Goal: Task Accomplishment & Management: Manage account settings

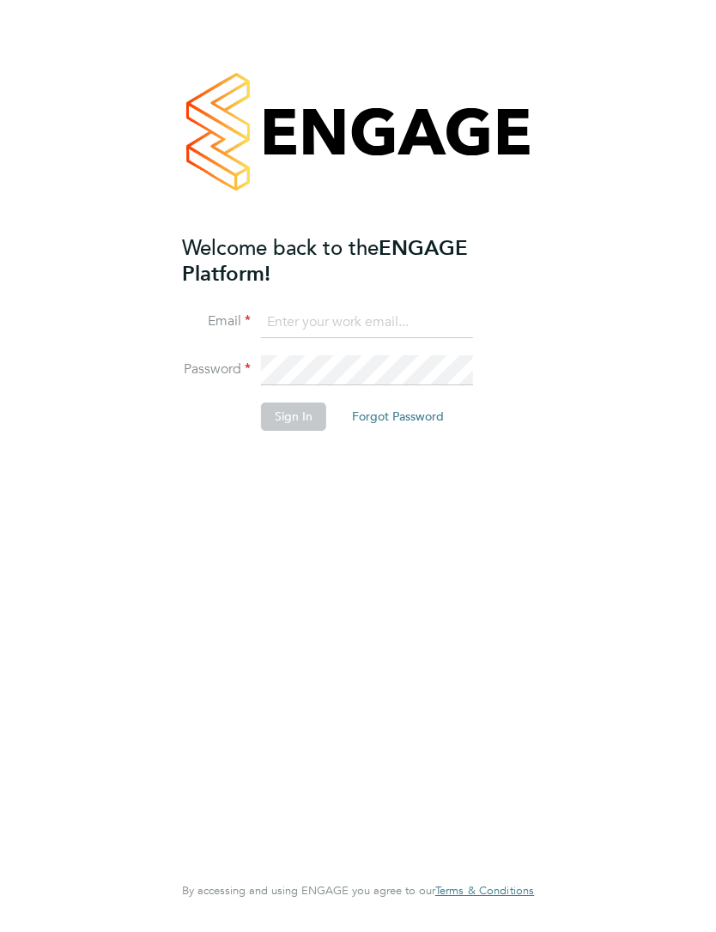
type input "[EMAIL_ADDRESS][DOMAIN_NAME]"
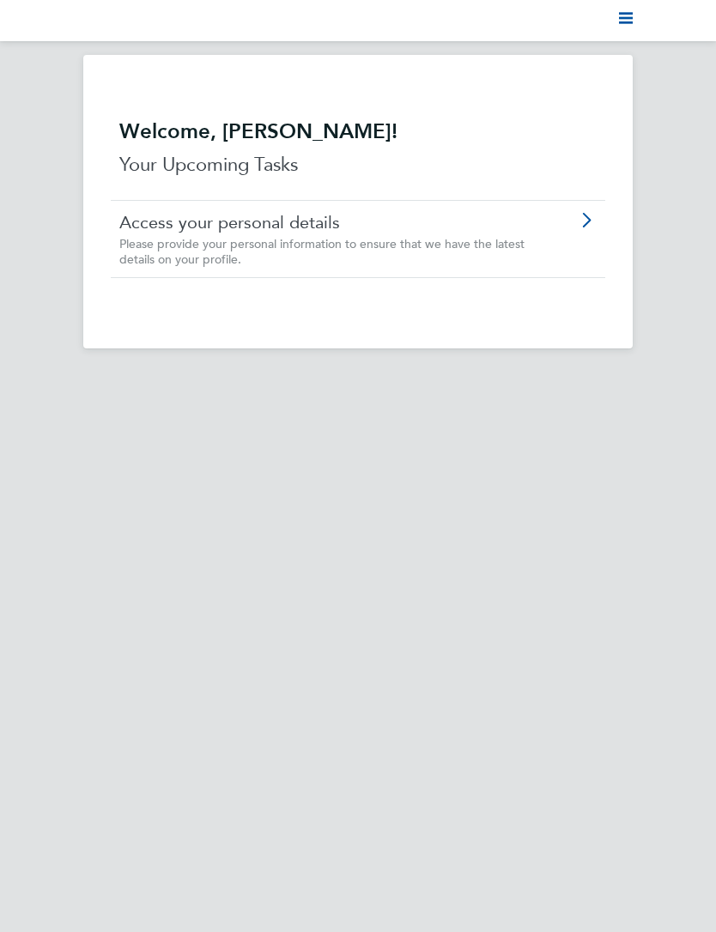
click at [639, 13] on nav "Current page:" at bounding box center [358, 20] width 716 height 41
click at [631, 16] on icon "Main navigation" at bounding box center [626, 18] width 14 height 14
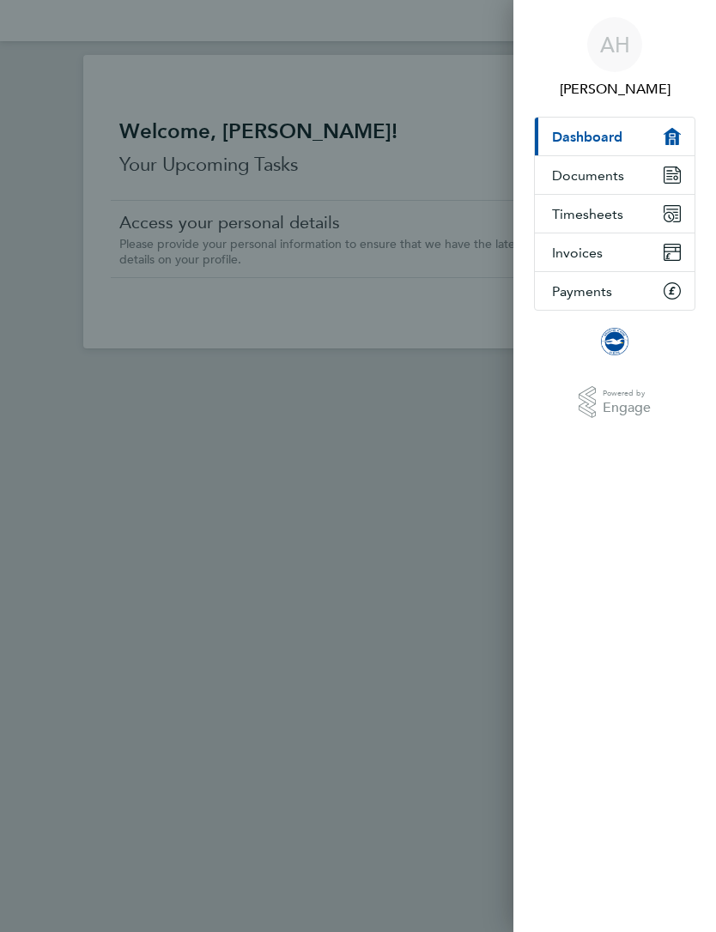
click at [624, 209] on button "Timesheets" at bounding box center [615, 214] width 160 height 38
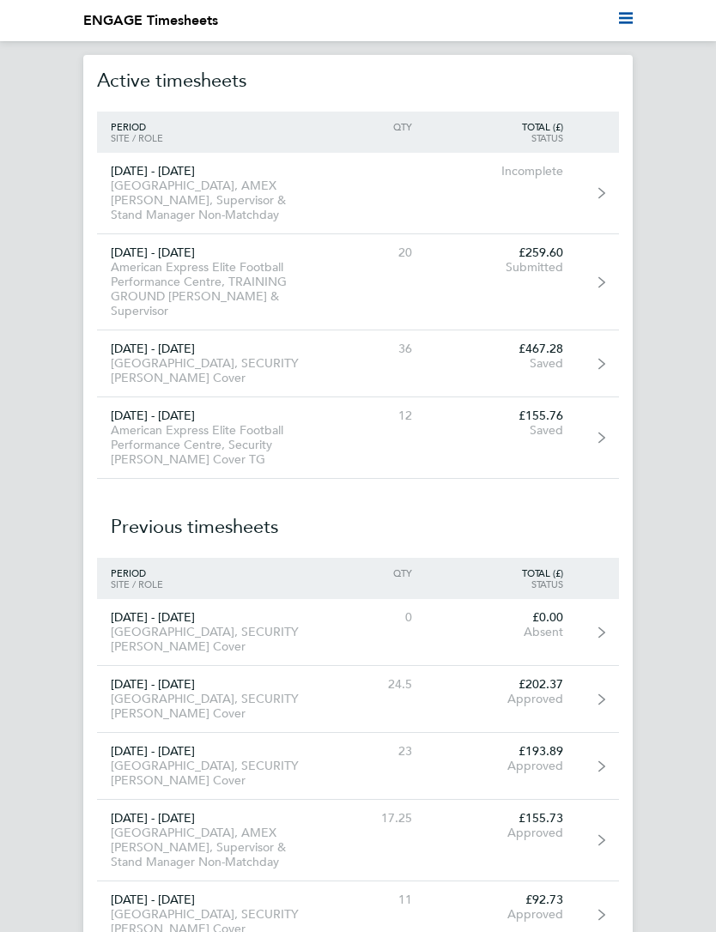
click at [588, 362] on link "[DATE] - [DATE] [GEOGRAPHIC_DATA], SECURITY [PERSON_NAME] Cover 36 £467.28 Saved" at bounding box center [358, 363] width 522 height 67
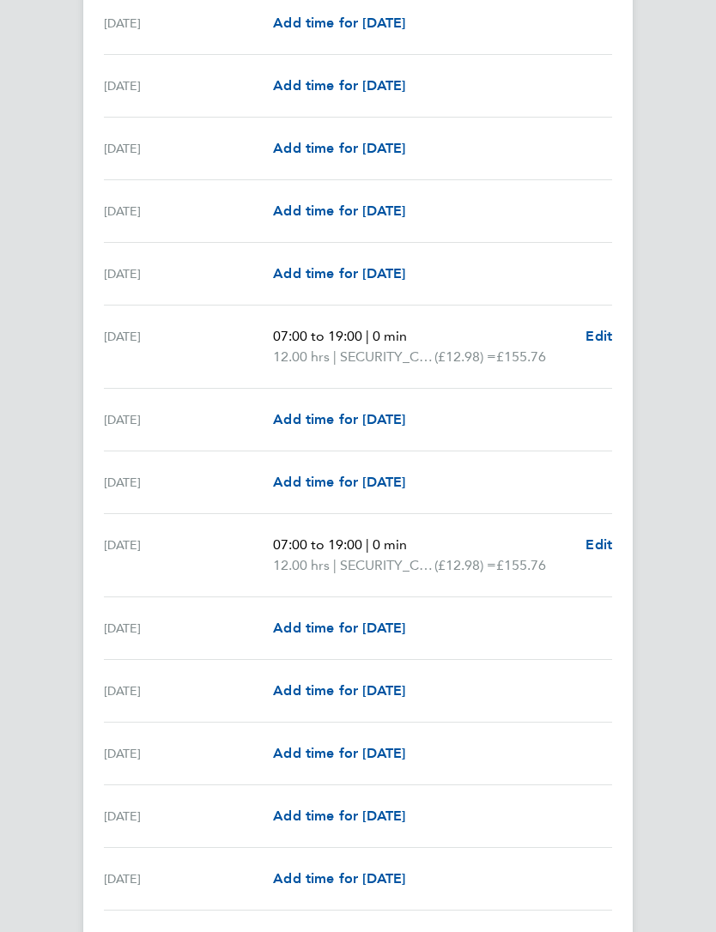
scroll to position [1555, 0]
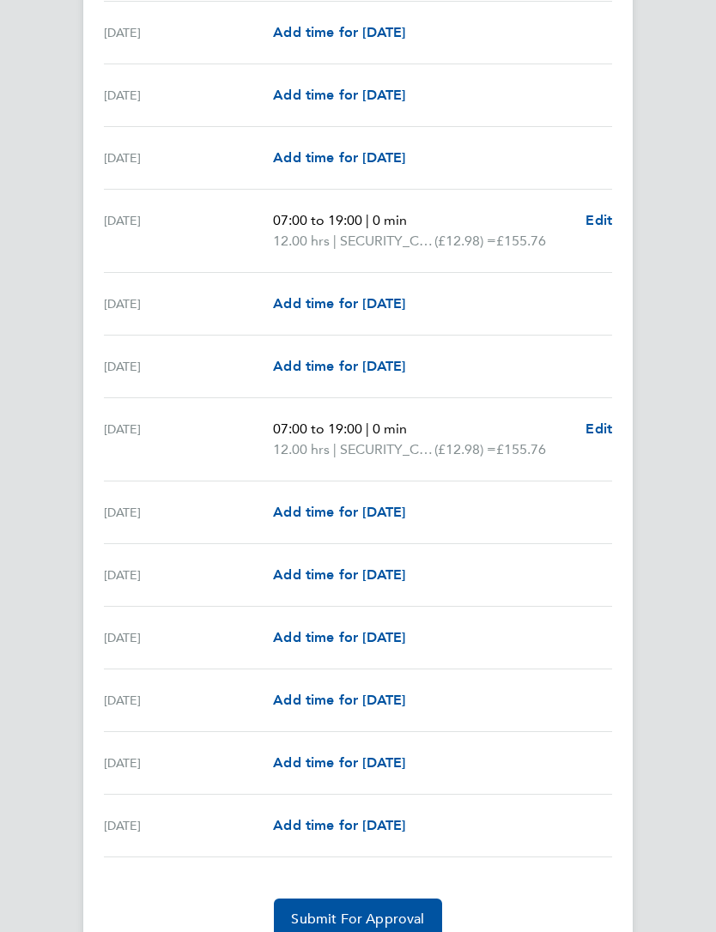
click at [397, 917] on span "Submit For Approval" at bounding box center [357, 918] width 133 height 17
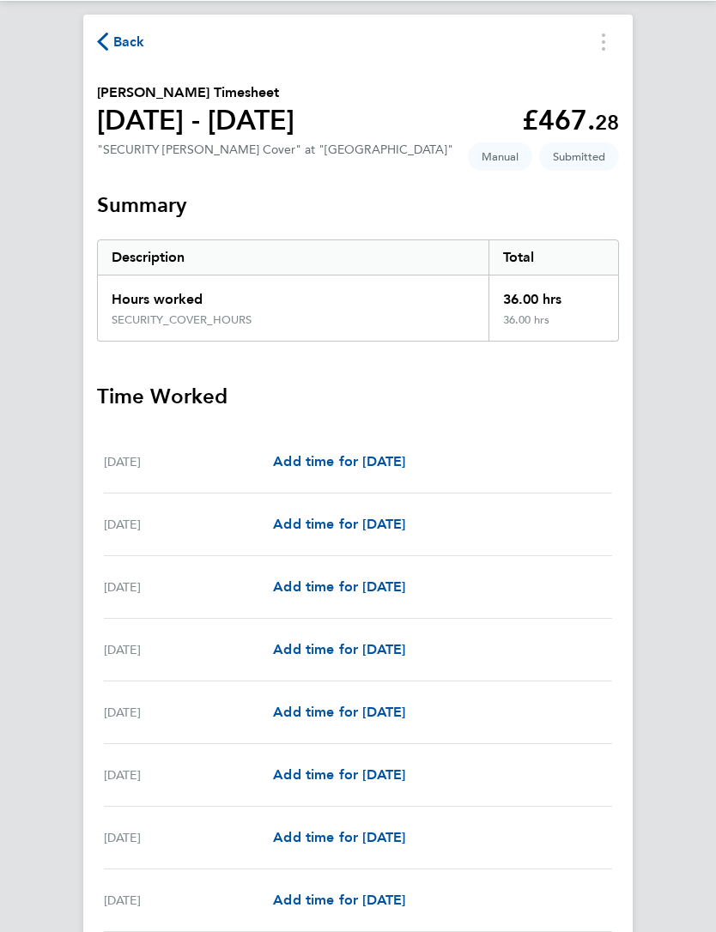
scroll to position [0, 0]
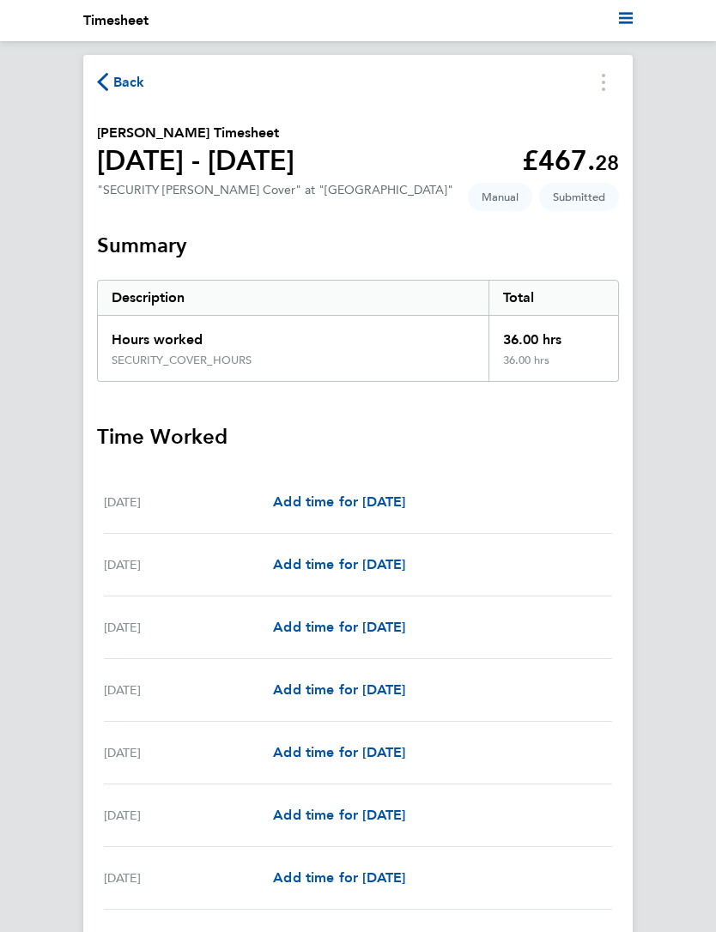
click at [106, 90] on icon "button" at bounding box center [102, 82] width 11 height 18
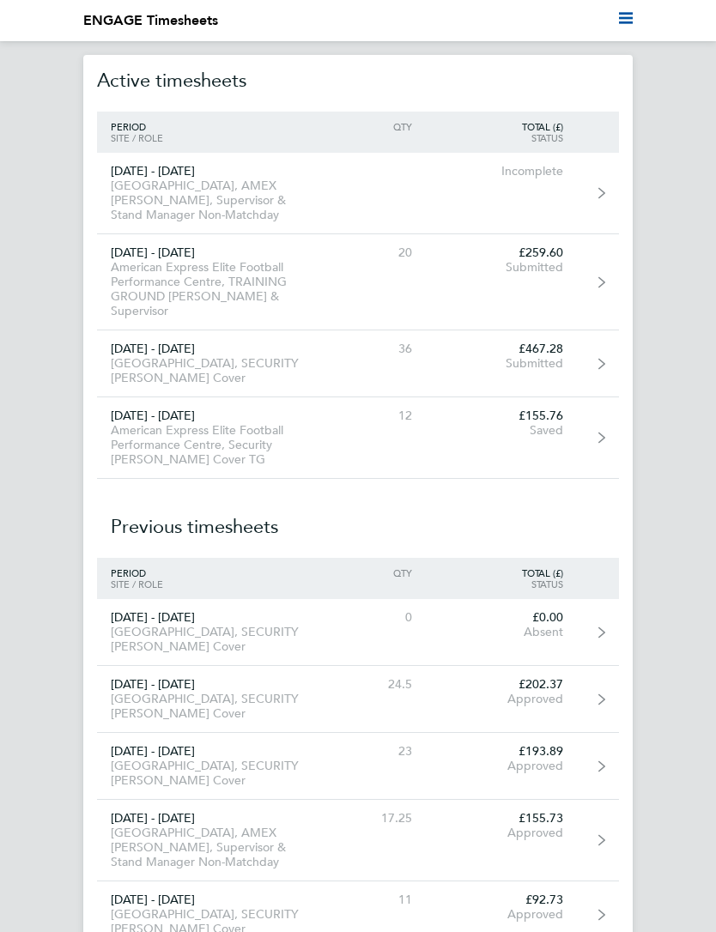
click at [569, 430] on div "Saved" at bounding box center [501, 430] width 151 height 15
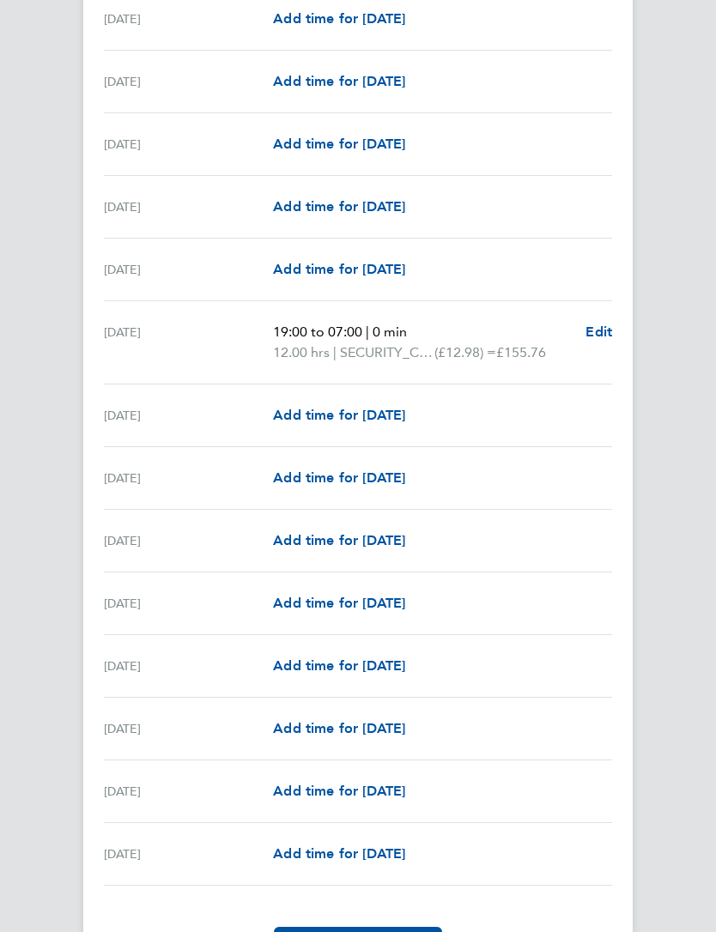
scroll to position [1529, 0]
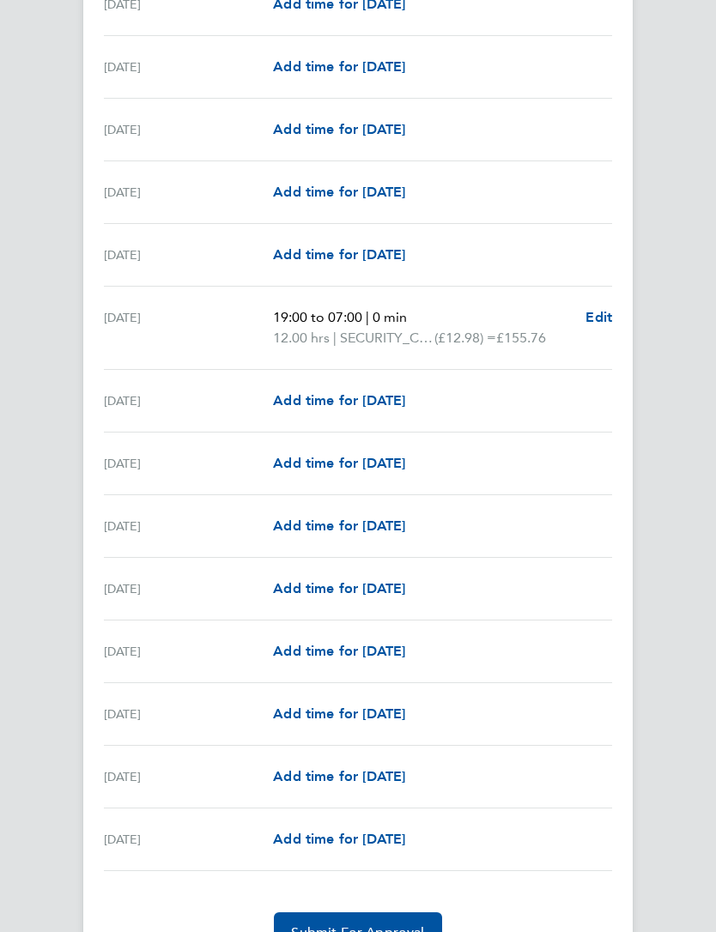
click at [372, 924] on span "Submit For Approval" at bounding box center [357, 932] width 133 height 17
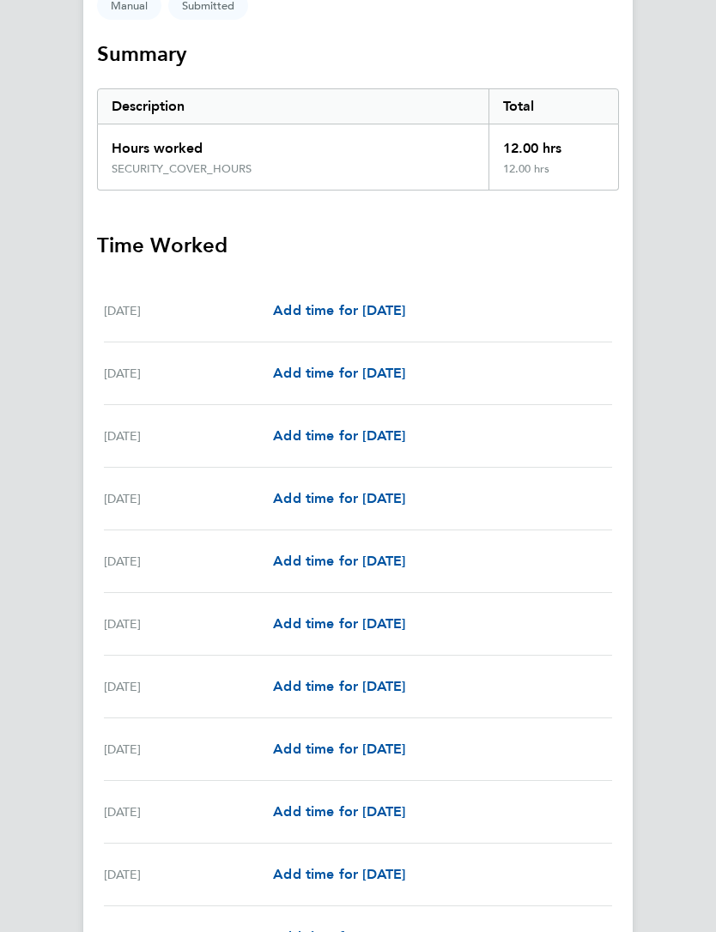
scroll to position [0, 0]
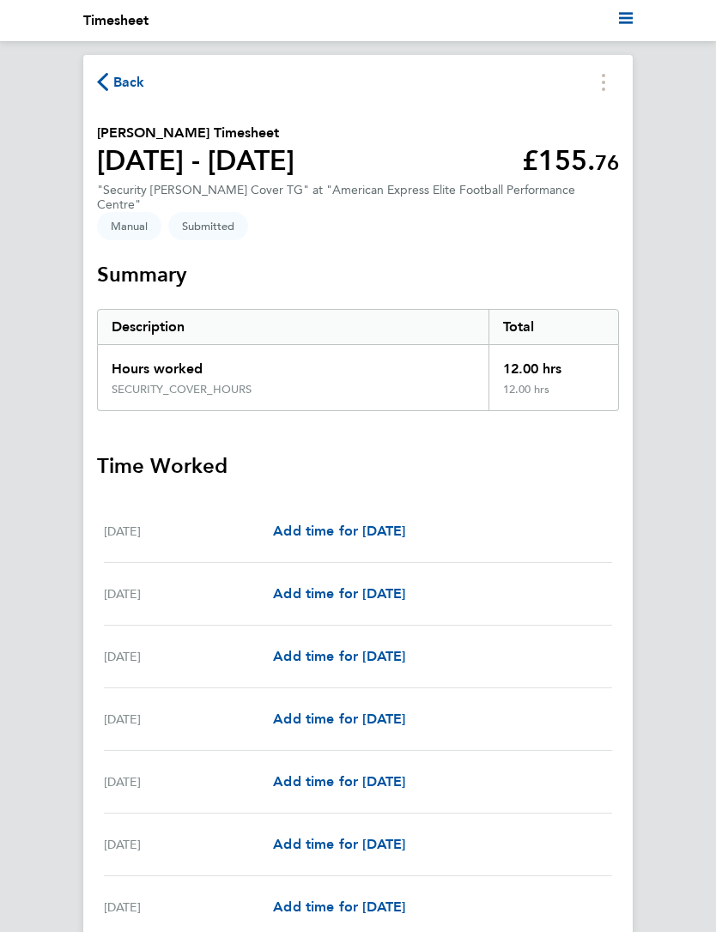
click at [114, 86] on span "Back" at bounding box center [129, 82] width 32 height 21
